Goal: Entertainment & Leisure: Consume media (video, audio)

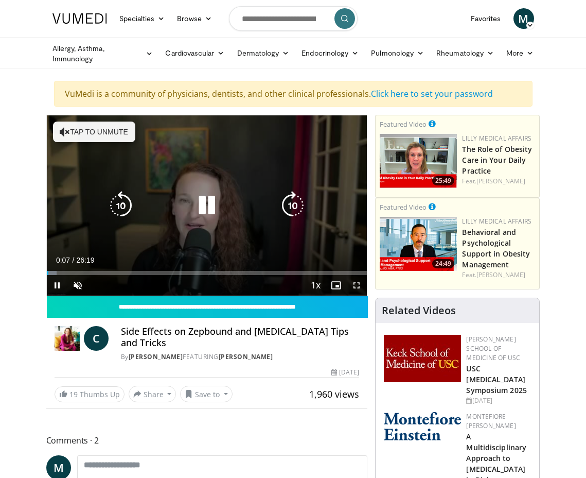
click at [73, 125] on button "Tap to unmute" at bounding box center [94, 131] width 82 height 21
click at [207, 200] on icon "Video Player" at bounding box center [206, 205] width 29 height 29
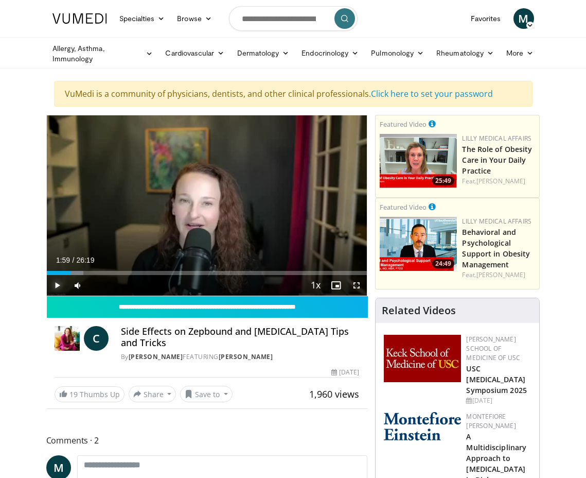
click at [56, 281] on span "Video Player" at bounding box center [57, 285] width 21 height 21
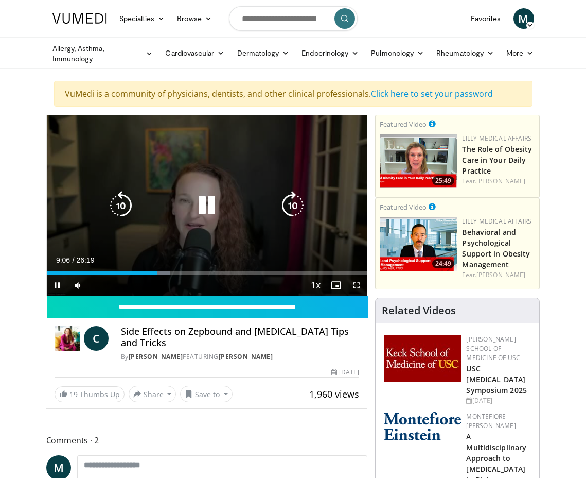
click at [208, 202] on icon "Video Player" at bounding box center [206, 205] width 29 height 29
